Goal: Obtain resource: Obtain resource

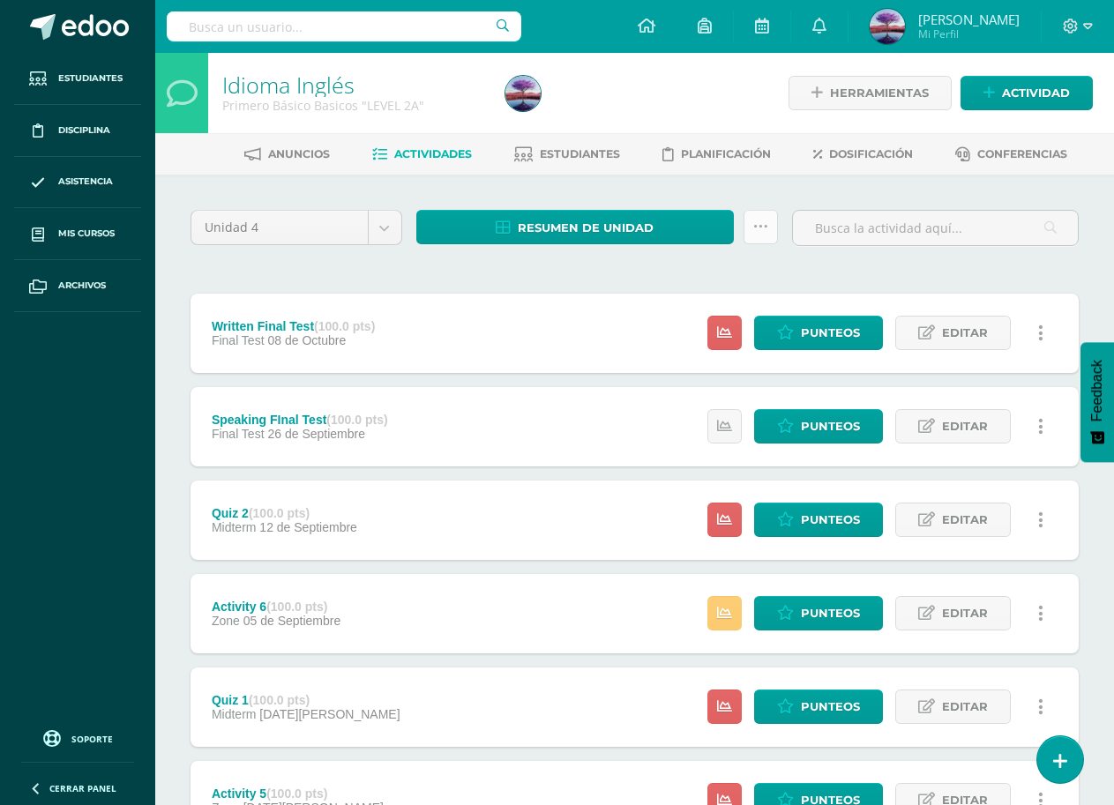
click at [751, 233] on link at bounding box center [760, 227] width 34 height 34
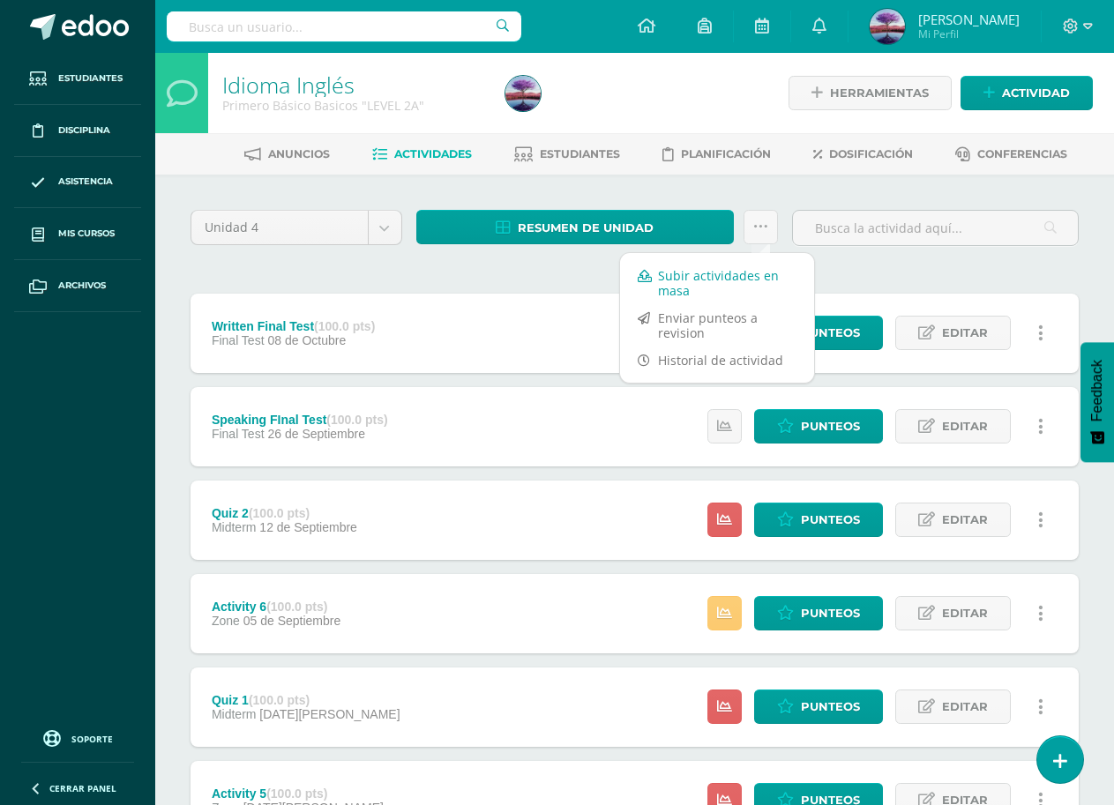
click at [707, 275] on link "Subir actividades en masa" at bounding box center [717, 283] width 194 height 42
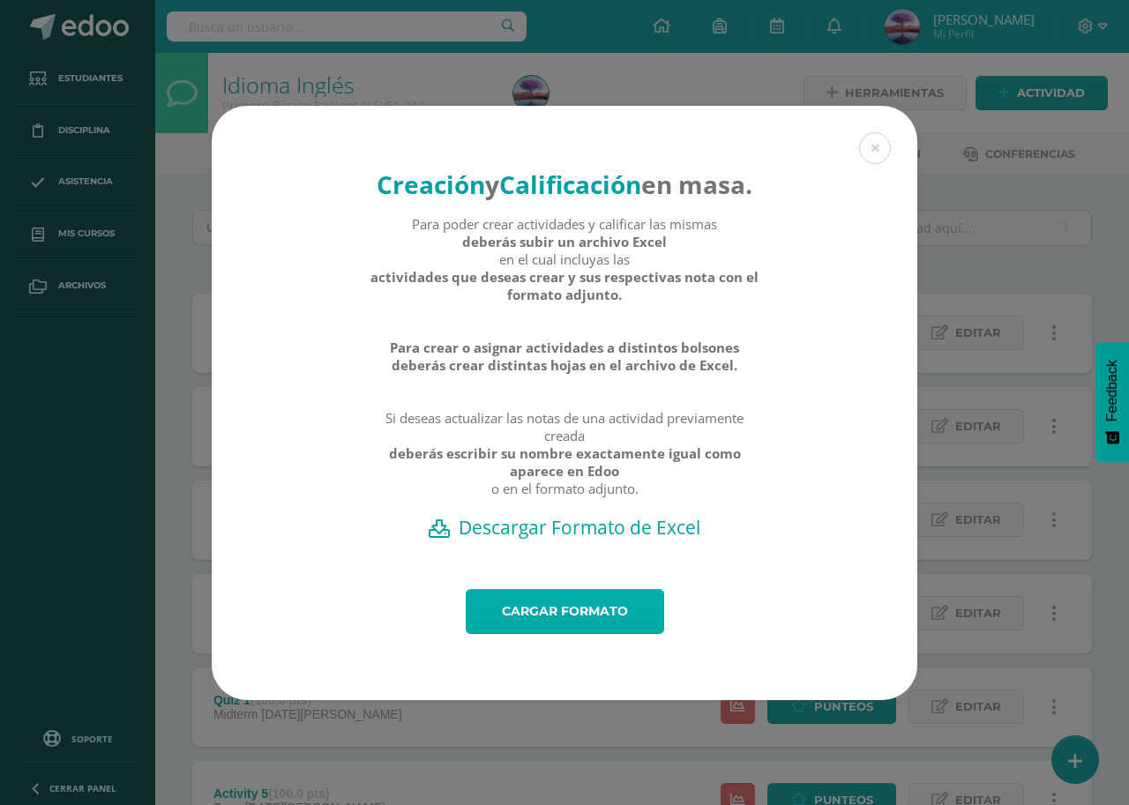
click at [542, 624] on link "Cargar formato" at bounding box center [565, 611] width 198 height 45
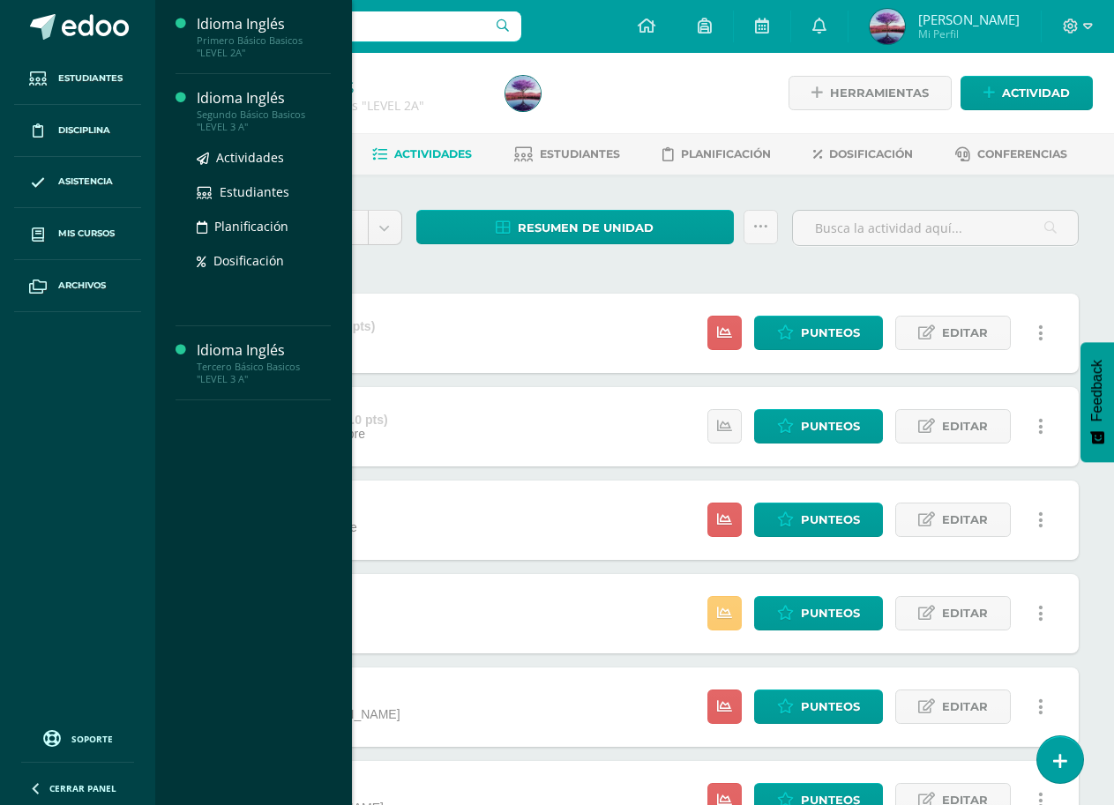
click at [227, 123] on div "Segundo Básico Basicos "LEVEL 3 A"" at bounding box center [264, 120] width 134 height 25
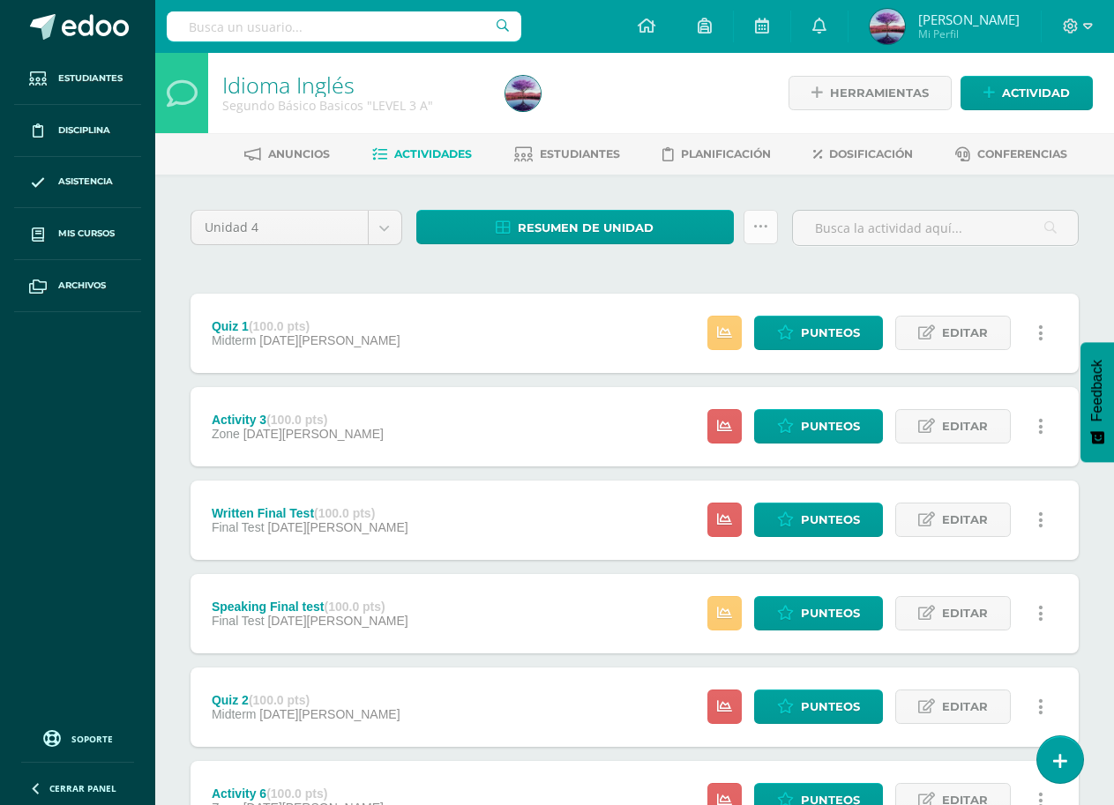
click at [766, 239] on link at bounding box center [760, 227] width 34 height 34
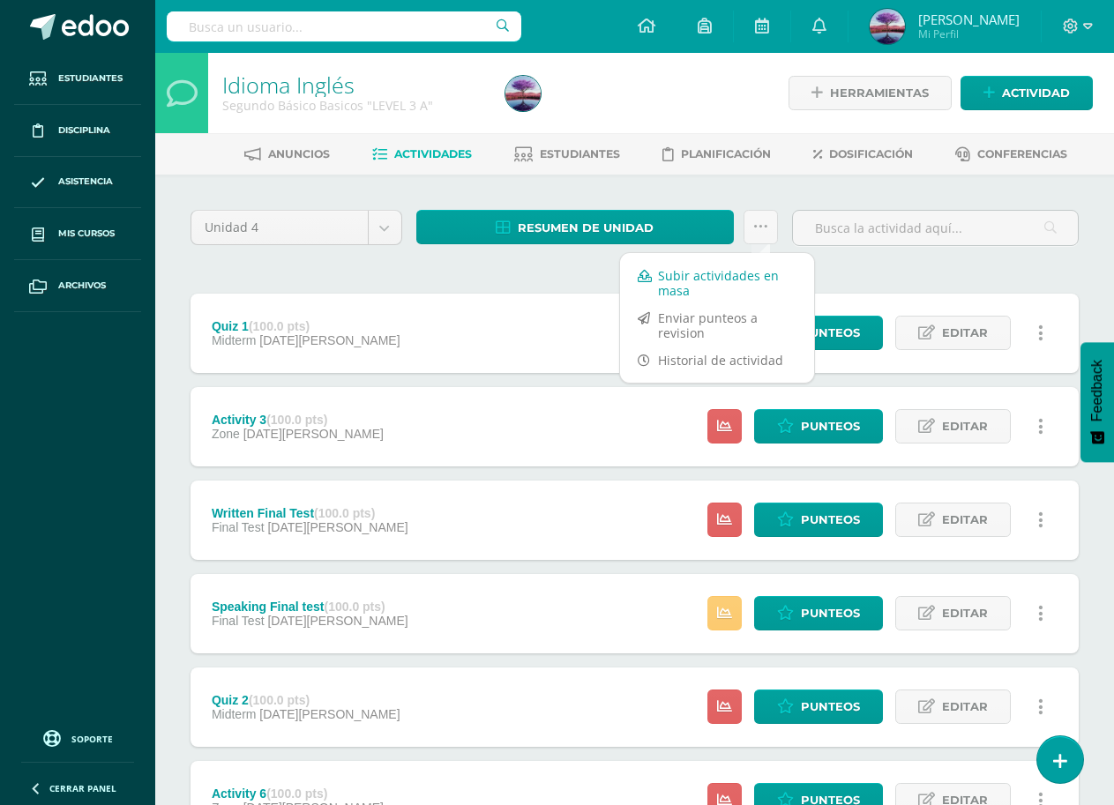
click at [698, 288] on link "Subir actividades en masa" at bounding box center [717, 283] width 194 height 42
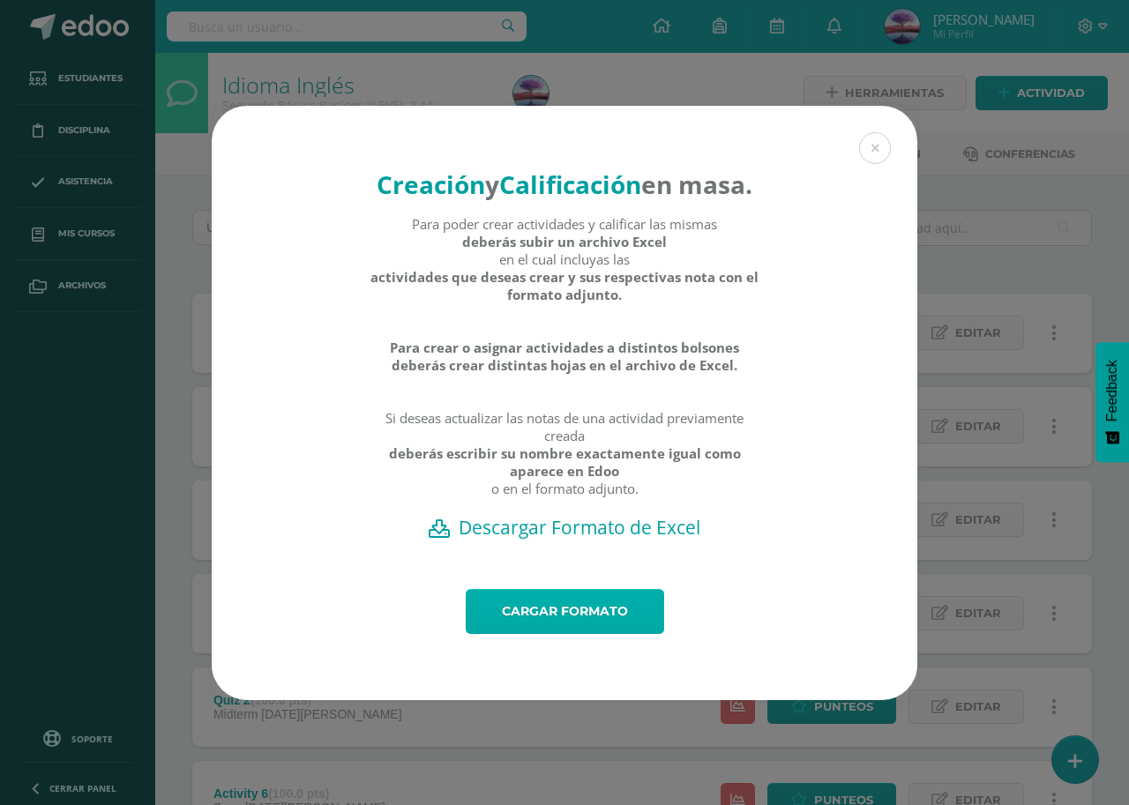
click at [574, 624] on link "Cargar formato" at bounding box center [565, 611] width 198 height 45
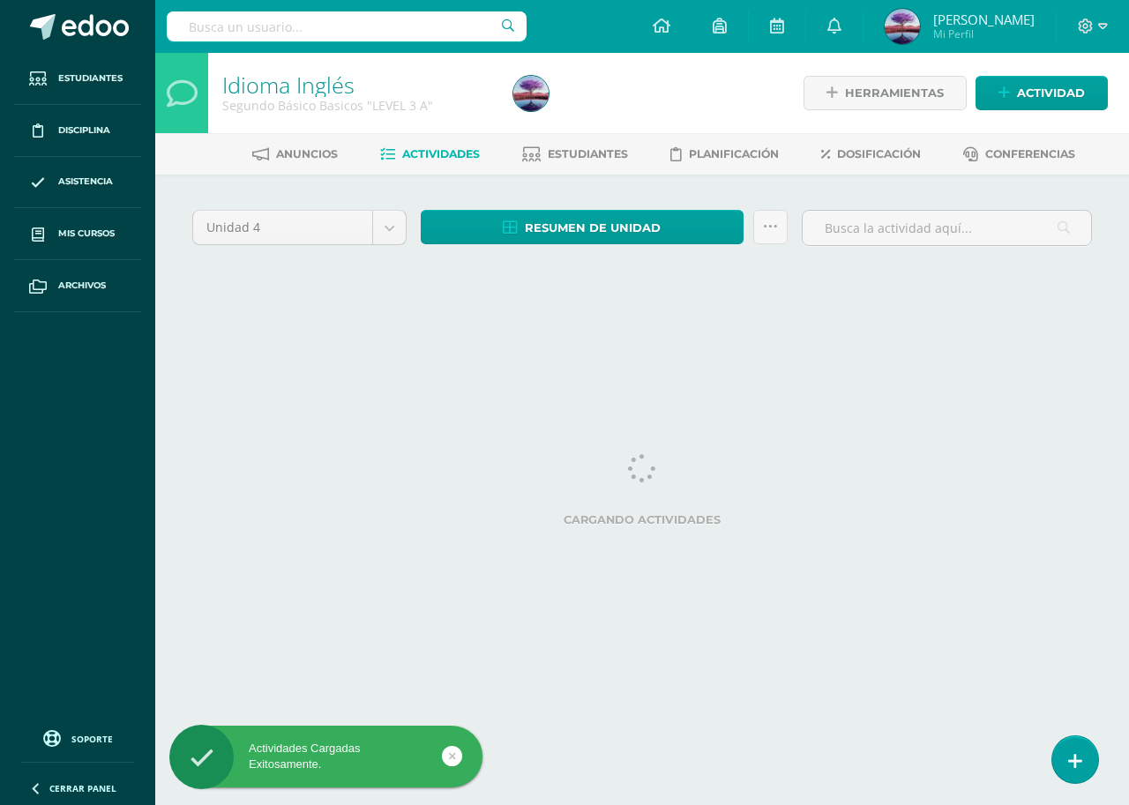
click at [555, 114] on div at bounding box center [530, 93] width 49 height 80
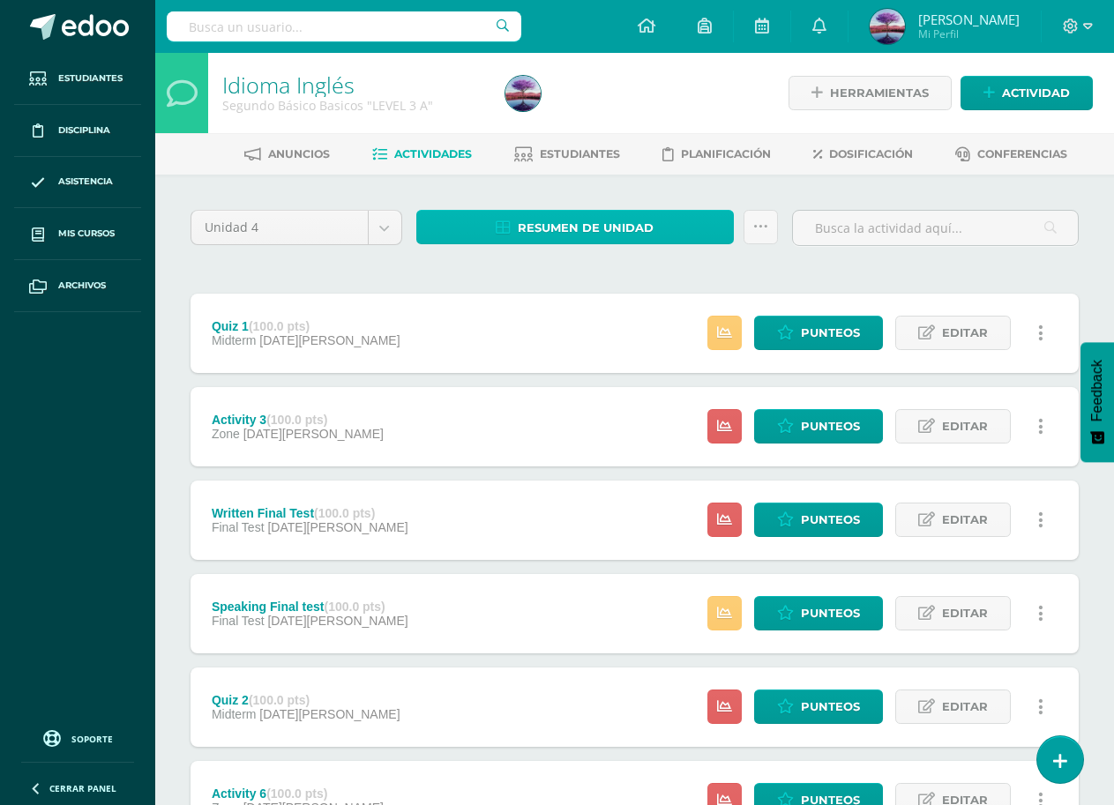
click at [525, 232] on span "Resumen de unidad" at bounding box center [586, 228] width 136 height 33
click at [604, 280] on div "Unidad 4 Unidad 1 Unidad 2 Unidad 3 Unidad 4 Resumen de unidad Subir actividade…" at bounding box center [634, 753] width 902 height 1087
click at [627, 237] on span "Resumen de unidad" at bounding box center [586, 228] width 136 height 33
click at [642, 269] on div "Unidad 4 Unidad 1 Unidad 2 Unidad 3 Unidad 4 Resumen de unidad Subir actividade…" at bounding box center [634, 753] width 902 height 1087
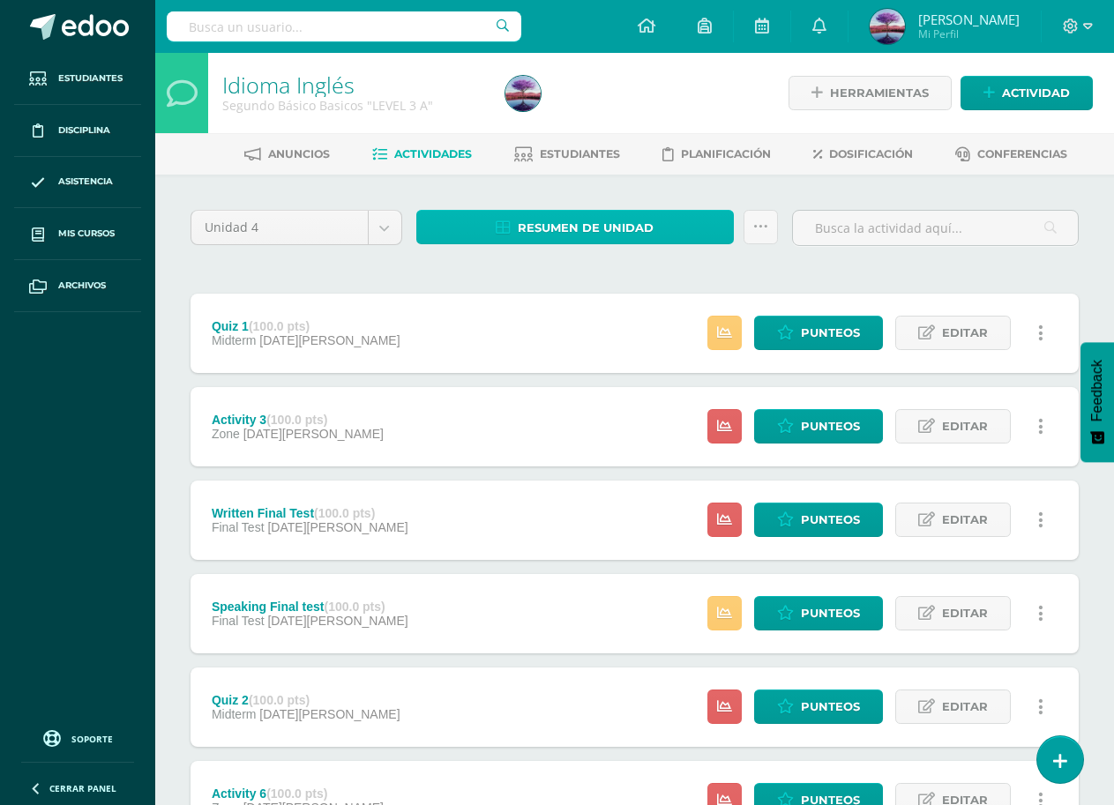
click at [561, 234] on span "Resumen de unidad" at bounding box center [586, 228] width 136 height 33
click at [586, 260] on div "Unidad 4 Unidad 1 Unidad 2 Unidad 3 Unidad 4 Resumen de unidad Subir actividade…" at bounding box center [634, 753] width 902 height 1087
click at [501, 223] on icon at bounding box center [503, 227] width 15 height 15
click at [764, 236] on link at bounding box center [760, 227] width 34 height 34
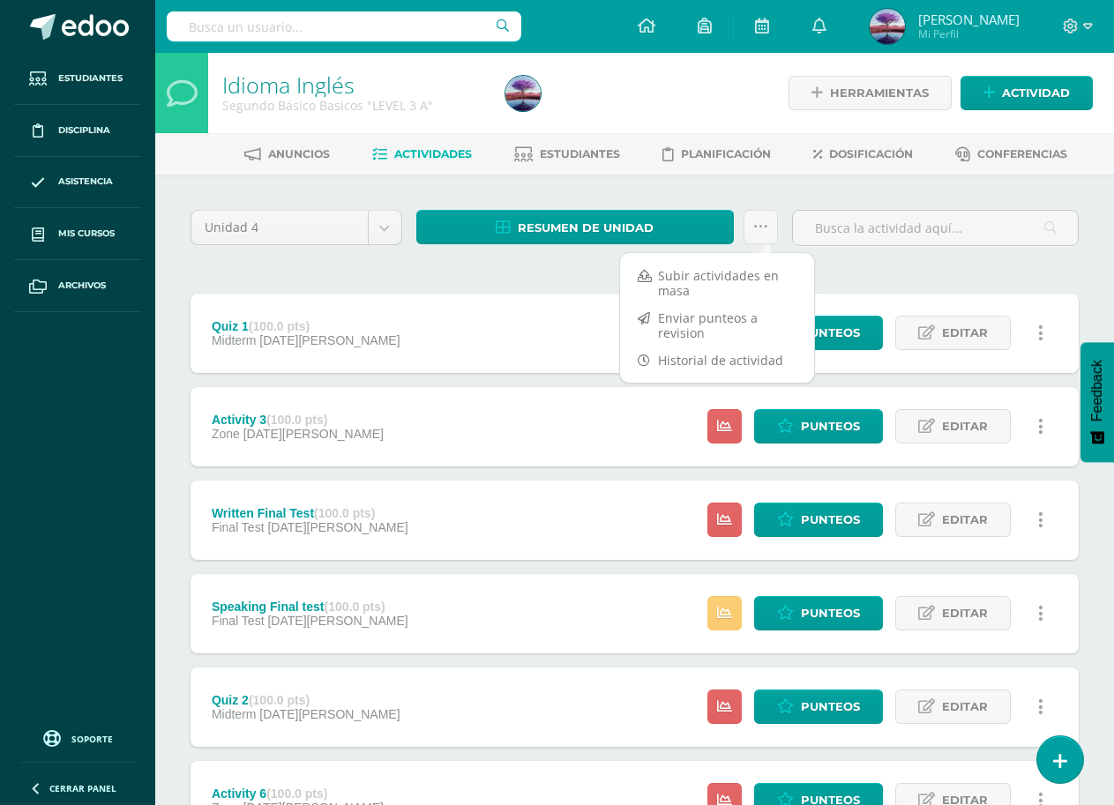
click at [659, 176] on div "Unidad 4 Unidad 1 Unidad 2 Unidad 3 Unidad 4 Resumen de unidad ¿Estás seguro qu…" at bounding box center [634, 753] width 959 height 1157
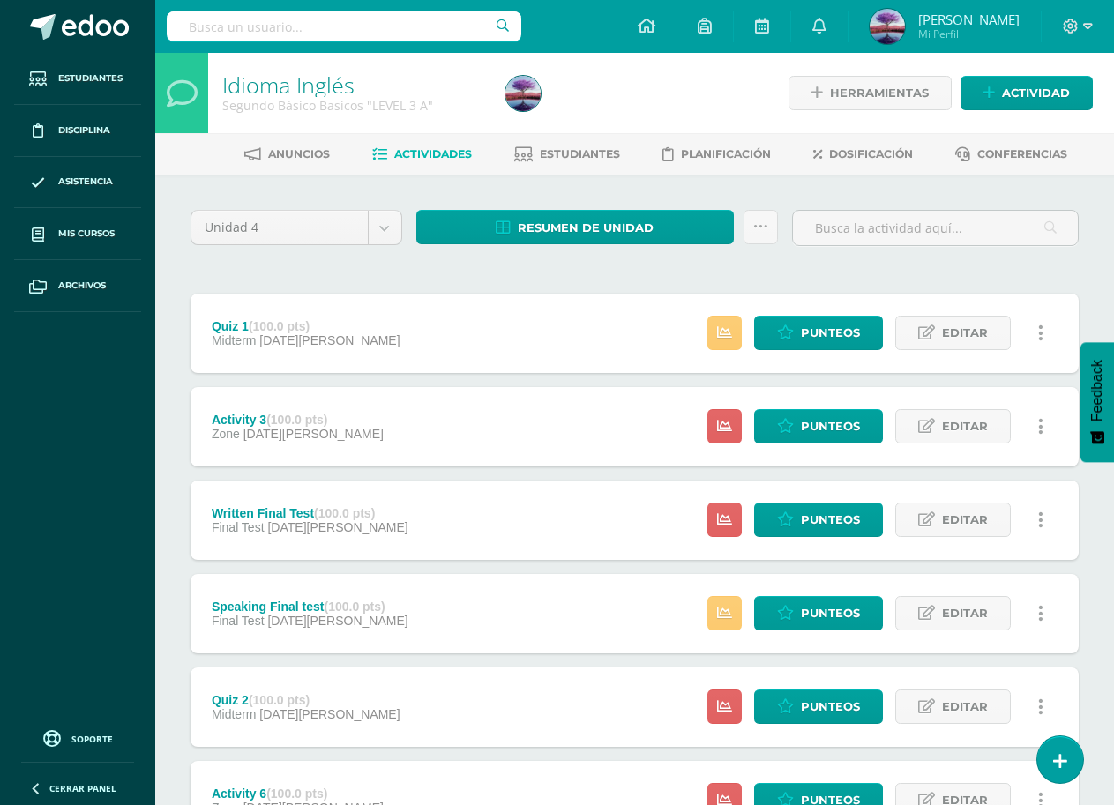
click at [848, 195] on div "Unidad 4 Unidad 1 Unidad 2 Unidad 3 Unidad 4 Resumen de unidad ¿Estás seguro qu…" at bounding box center [634, 753] width 959 height 1157
click at [627, 210] on link "Resumen de unidad" at bounding box center [574, 227] width 317 height 34
click at [620, 223] on span "Resumen de unidad" at bounding box center [586, 228] width 136 height 33
click at [564, 195] on div at bounding box center [575, 181] width 46 height 37
click at [713, 422] on link at bounding box center [724, 426] width 34 height 34
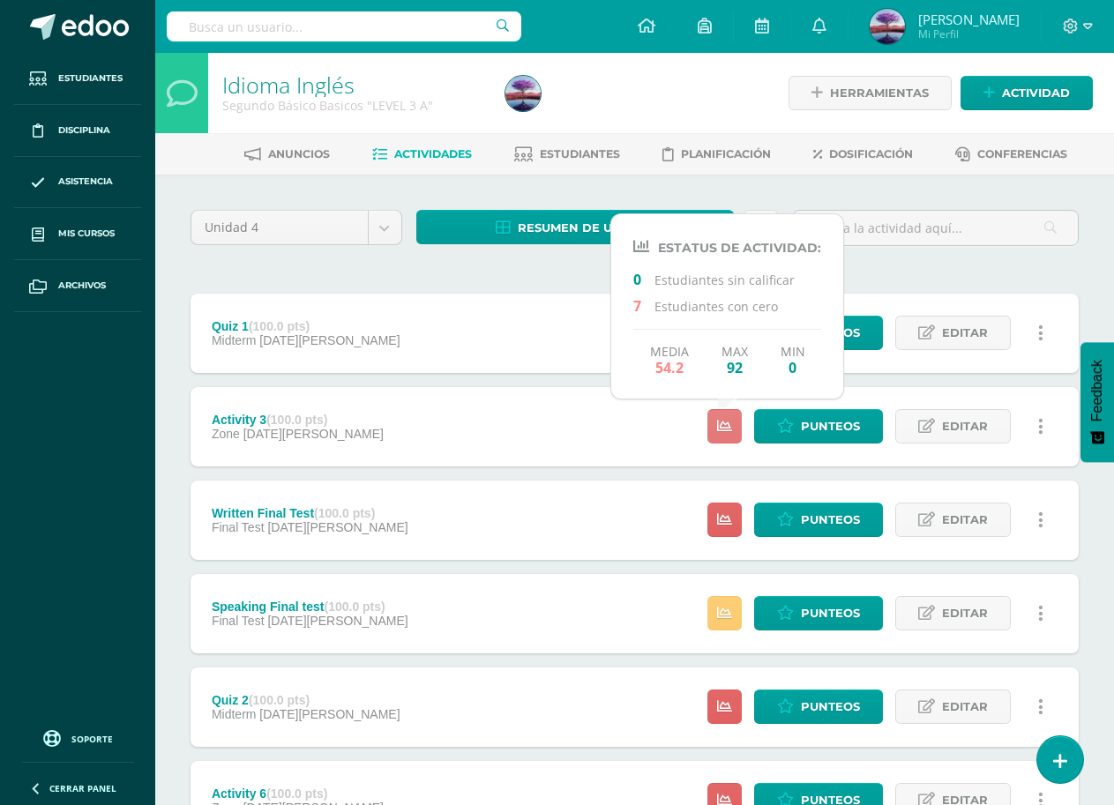
click at [713, 422] on link at bounding box center [724, 426] width 34 height 34
click at [452, 280] on div "Unidad 4 Unidad 1 Unidad 2 Unidad 3 Unidad 4 Resumen de unidad ¿Estás seguro qu…" at bounding box center [634, 753] width 902 height 1087
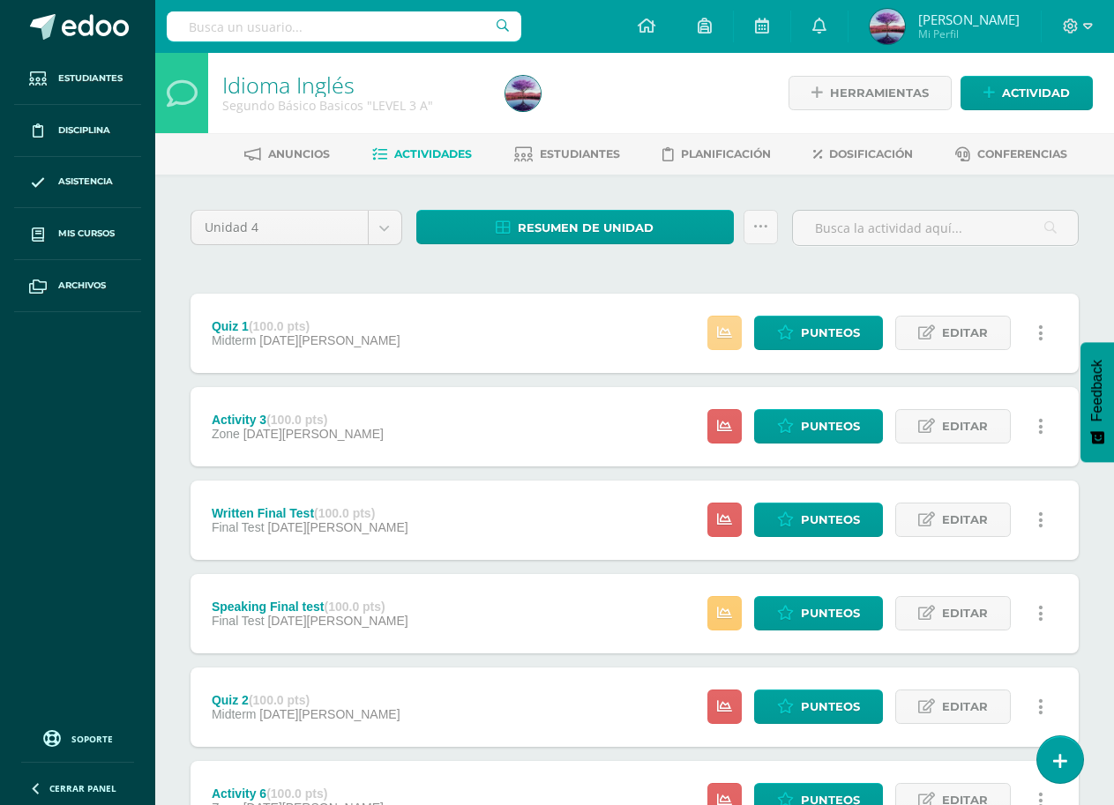
click at [730, 340] on icon at bounding box center [724, 332] width 15 height 15
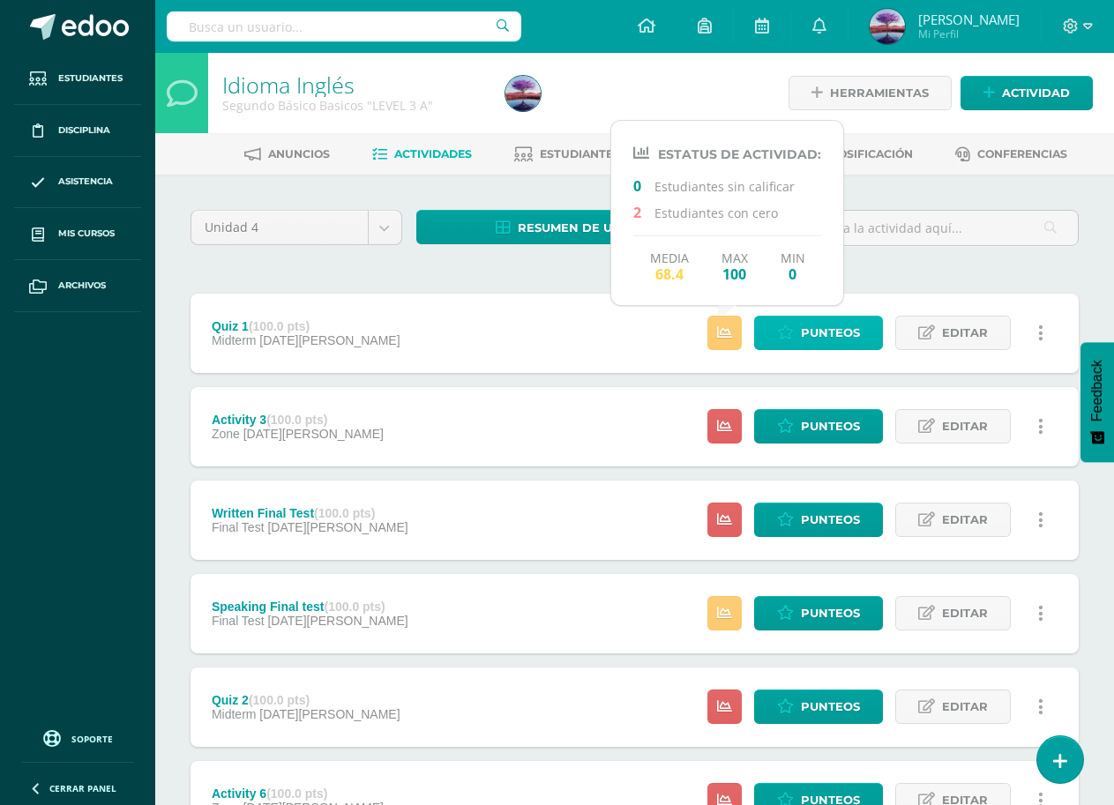
click at [785, 340] on icon at bounding box center [785, 332] width 17 height 15
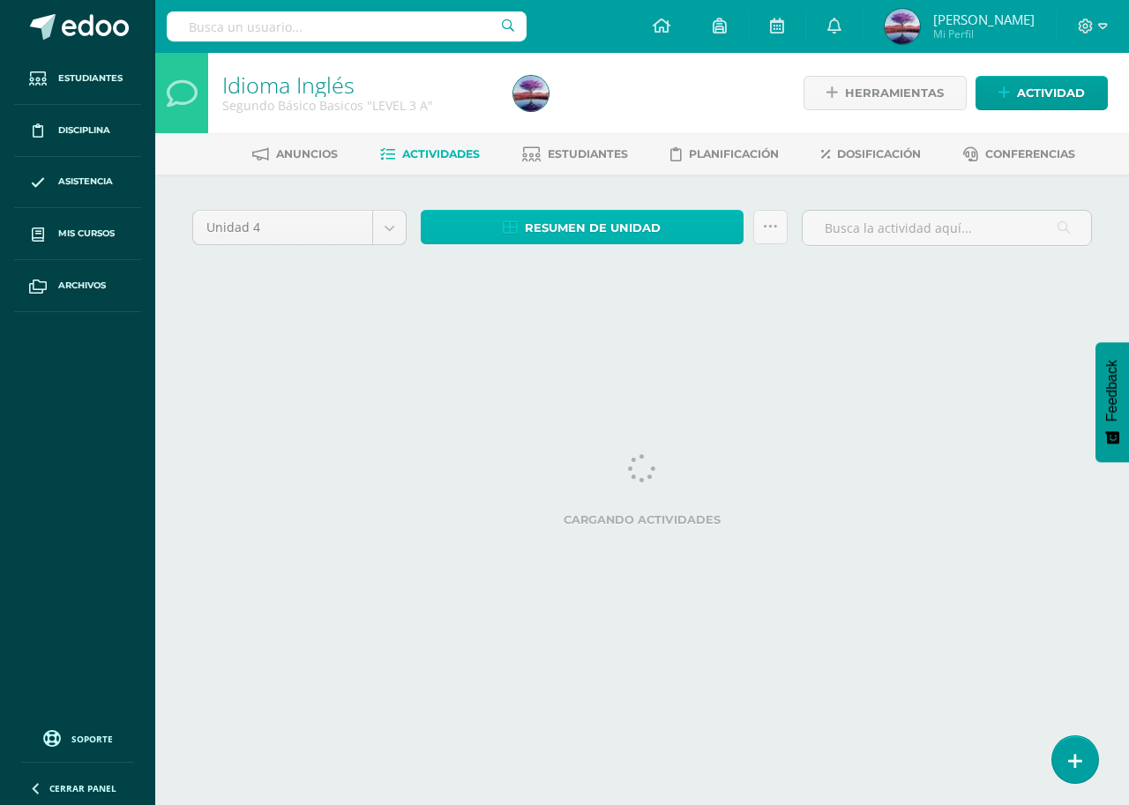
click at [665, 219] on link "Resumen de unidad" at bounding box center [582, 227] width 323 height 34
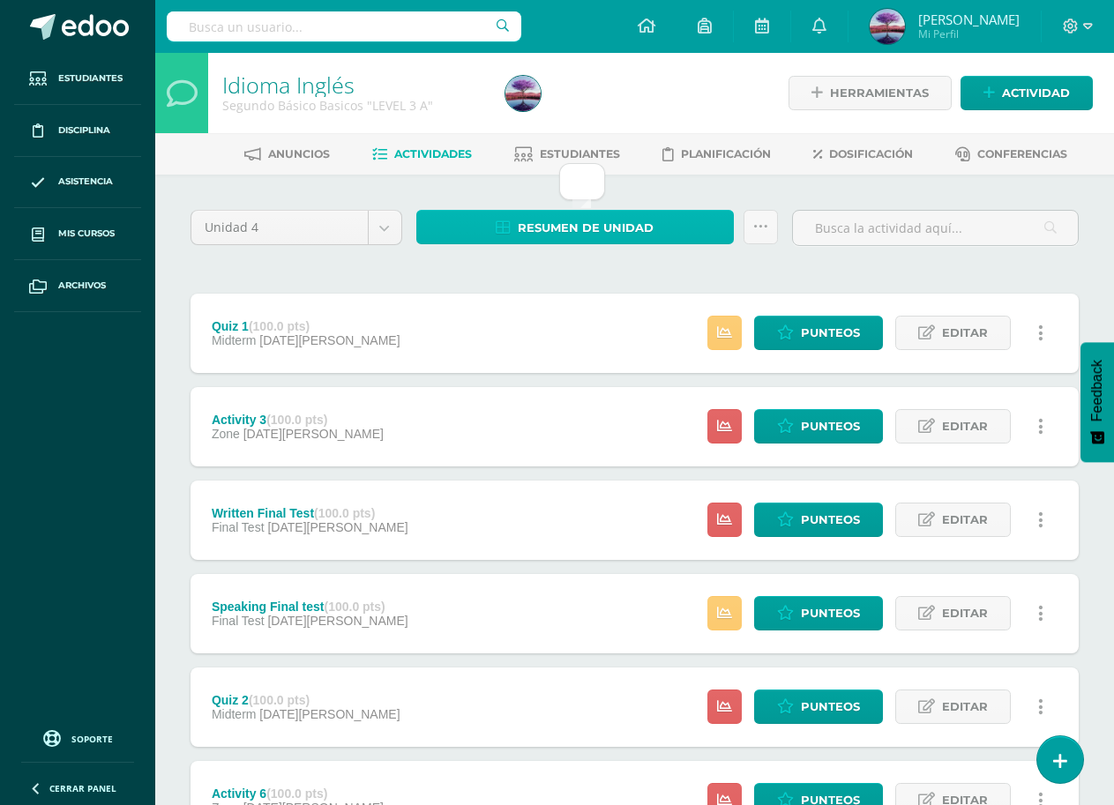
click at [665, 219] on link "Resumen de unidad" at bounding box center [574, 227] width 317 height 34
click at [559, 228] on span "Resumen de unidad" at bounding box center [586, 228] width 136 height 33
click at [530, 223] on span "Resumen de unidad" at bounding box center [586, 228] width 136 height 33
click at [997, 37] on span "Mi Perfil" at bounding box center [968, 33] width 101 height 15
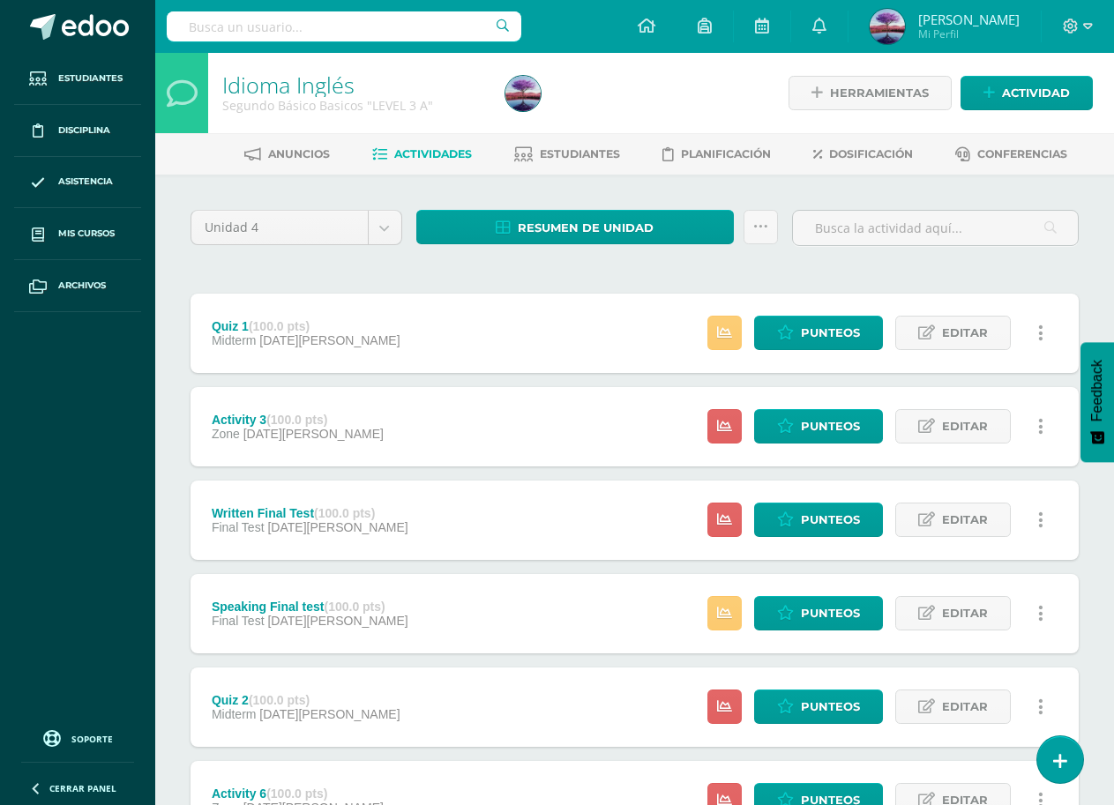
click at [997, 37] on span "Mi Perfil" at bounding box center [968, 33] width 101 height 15
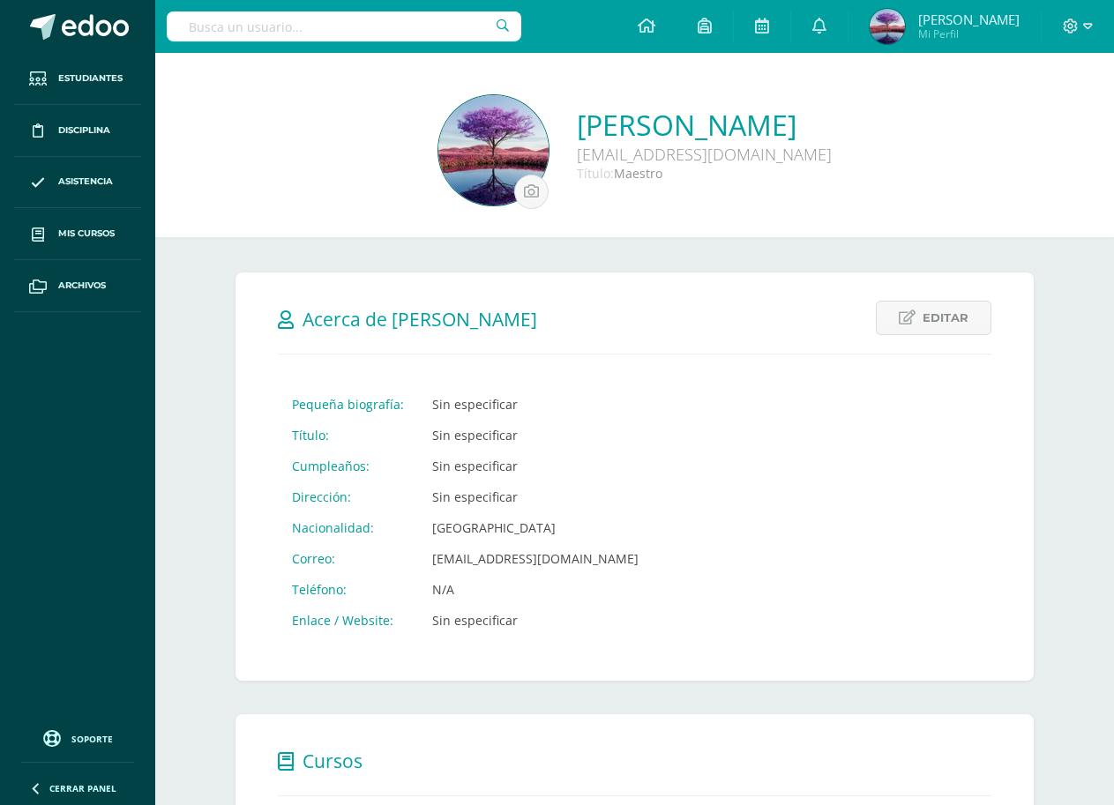
scroll to position [369, 0]
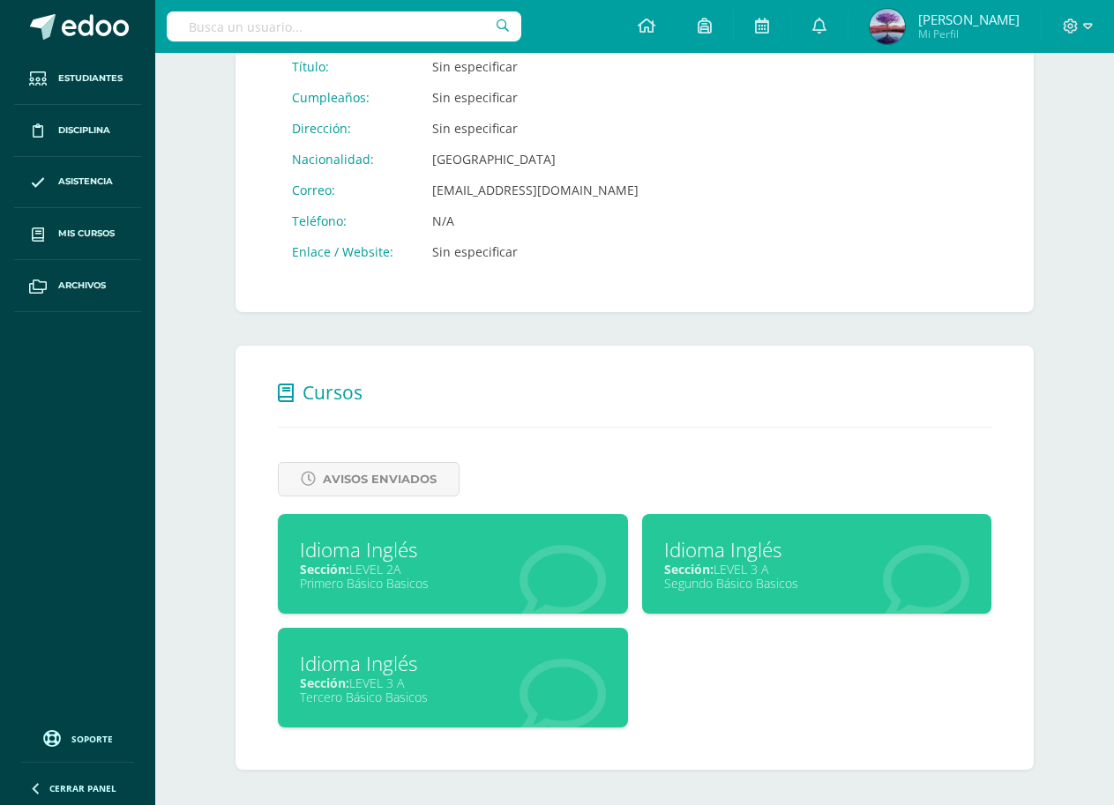
click at [455, 577] on div "Primero Básico Basicos" at bounding box center [453, 583] width 306 height 17
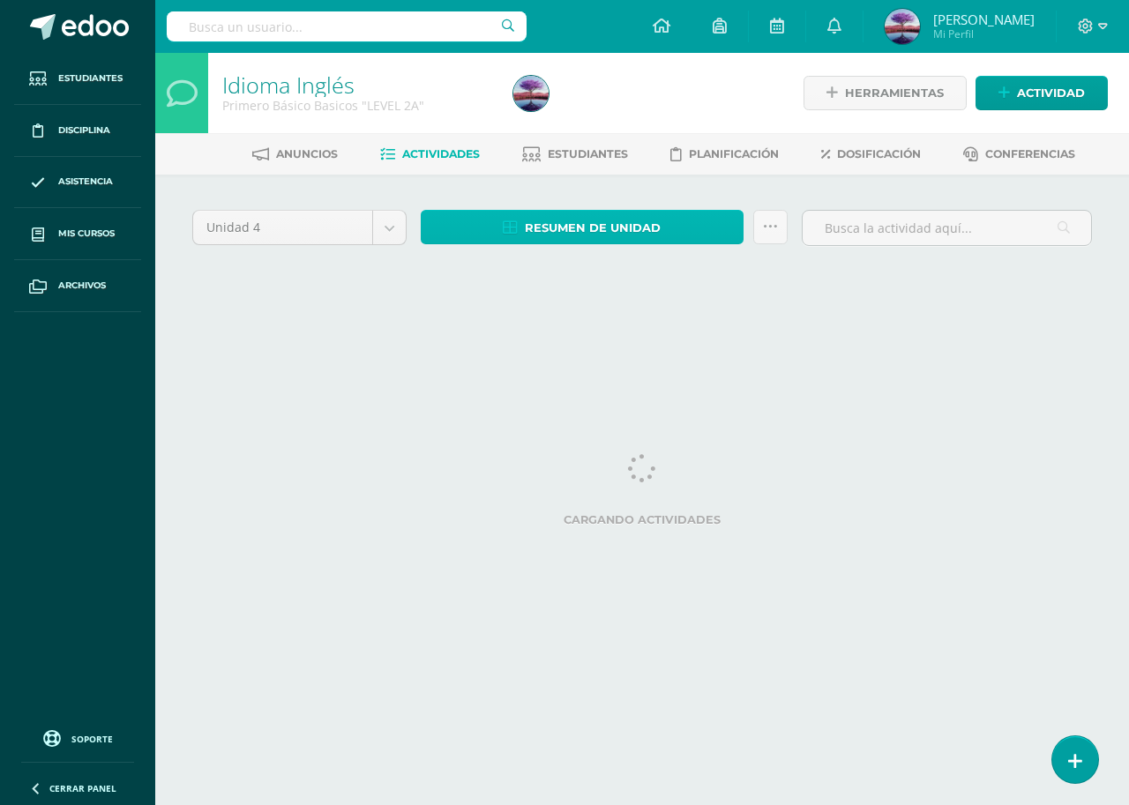
click at [633, 220] on span "Resumen de unidad" at bounding box center [593, 228] width 136 height 33
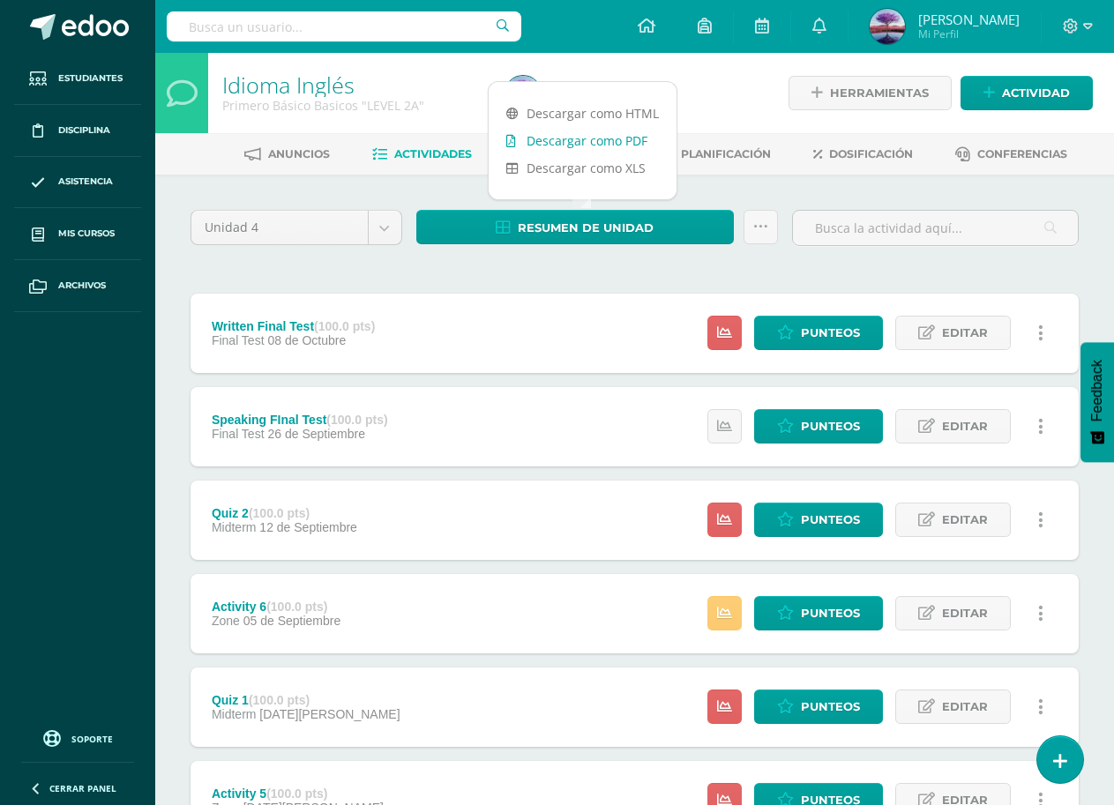
click at [613, 145] on link "Descargar como PDF" at bounding box center [583, 140] width 188 height 27
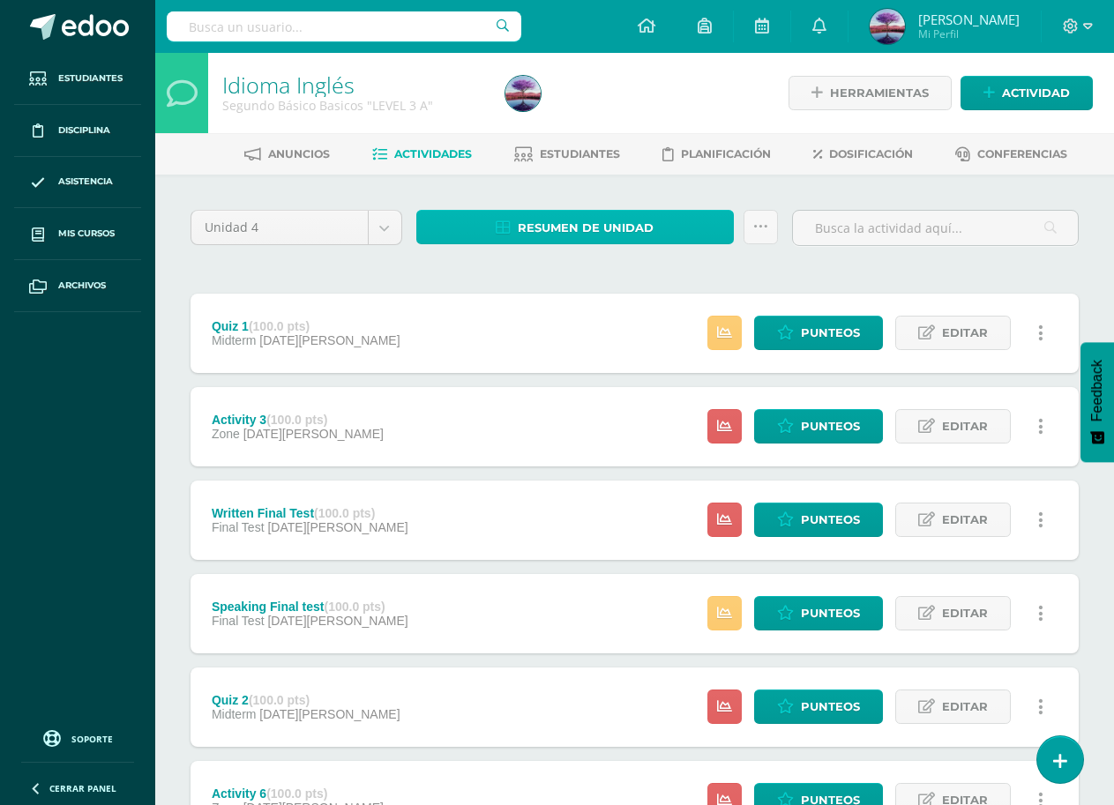
click at [614, 220] on span "Resumen de unidad" at bounding box center [586, 228] width 136 height 33
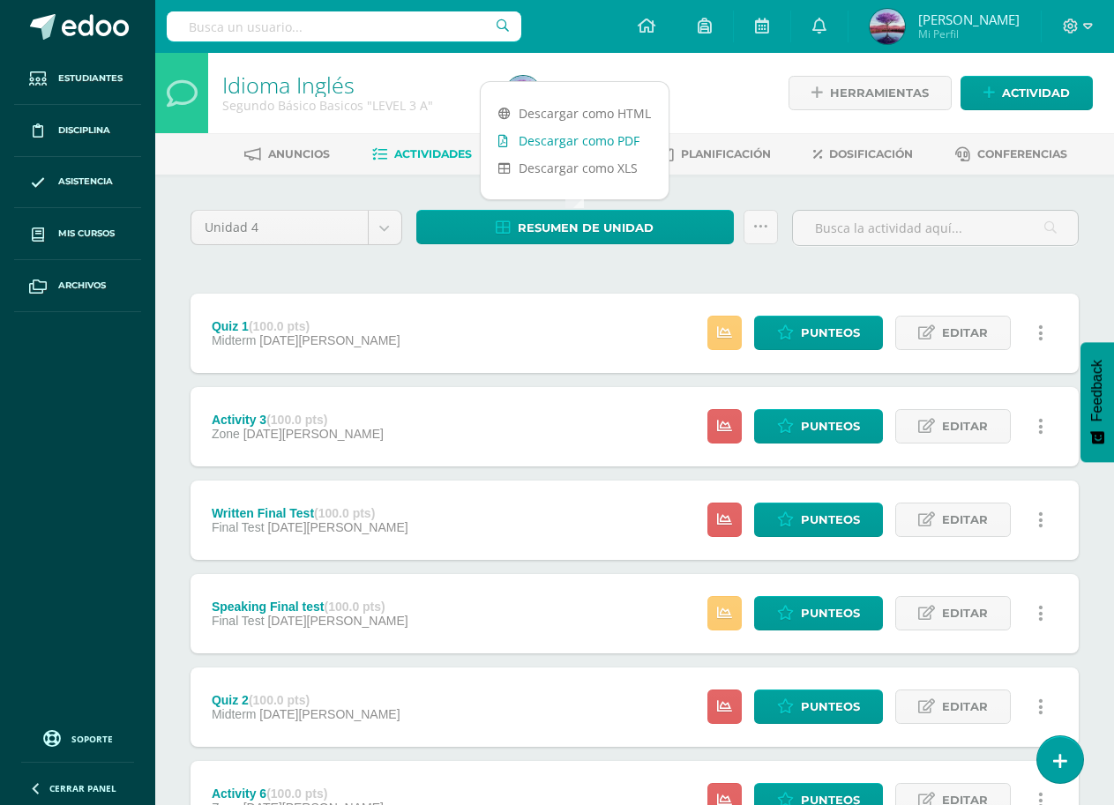
click at [567, 132] on link "Descargar como PDF" at bounding box center [575, 140] width 188 height 27
